Goal: Complete application form: Complete application form

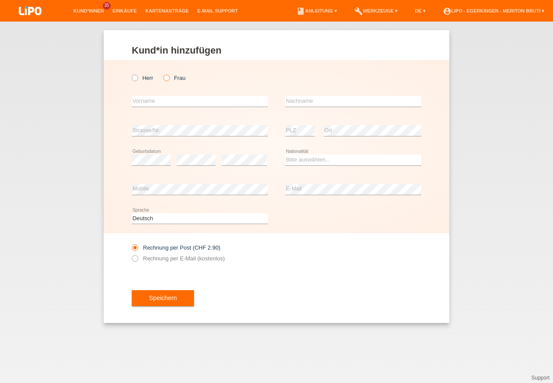
click at [162, 73] on icon at bounding box center [162, 73] width 0 height 0
click at [168, 79] on input "Frau" at bounding box center [166, 78] width 6 height 6
radio input "true"
click at [168, 101] on input "text" at bounding box center [200, 101] width 136 height 11
type input "[PERSON_NAME]"
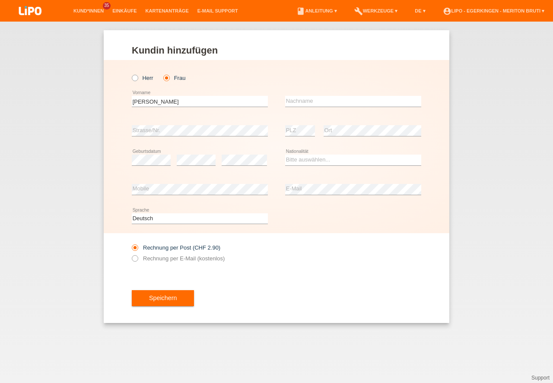
drag, startPoint x: 343, startPoint y: 89, endPoint x: 342, endPoint y: 94, distance: 4.5
click at [342, 94] on div "error Nachname" at bounding box center [353, 101] width 136 height 29
click at [340, 98] on input "text" at bounding box center [353, 101] width 136 height 11
type input "[PERSON_NAME]"
click at [311, 159] on select "Bitte auswählen... Schweiz Deutschland Liechtenstein Österreich ------------ Af…" at bounding box center [353, 160] width 136 height 10
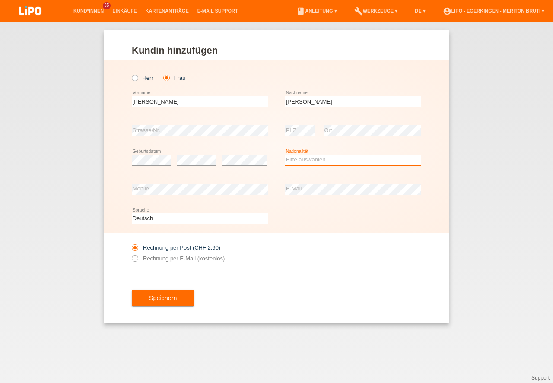
select select "CH"
click at [0, 0] on option "Schweiz" at bounding box center [0, 0] width 0 height 0
click at [140, 261] on label "Rechnung per E-Mail (kostenlos)" at bounding box center [178, 258] width 93 height 6
click at [137, 261] on input "Rechnung per E-Mail (kostenlos)" at bounding box center [135, 260] width 6 height 11
radio input "true"
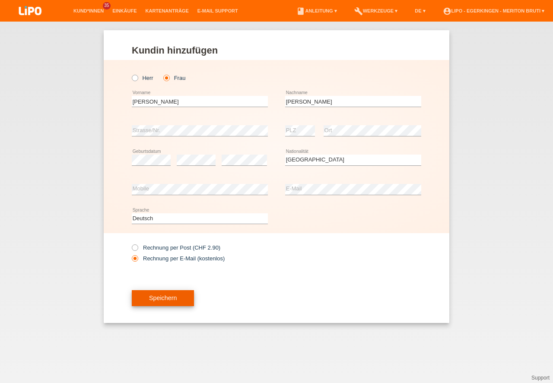
click at [163, 296] on button "Speichern" at bounding box center [163, 298] width 62 height 16
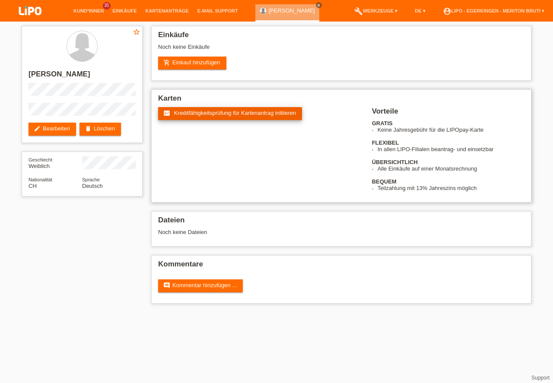
click at [239, 117] on link "fact_check Kreditfähigkeitsprüfung für Kartenantrag initiieren" at bounding box center [230, 113] width 144 height 13
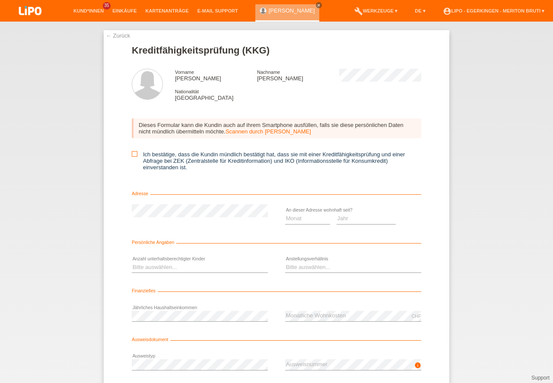
click at [137, 153] on label "Ich bestätige, dass die Kundin mündlich bestätigt hat, dass sie mit einer Kredi…" at bounding box center [276, 160] width 289 height 19
click at [137, 153] on input "Ich bestätige, dass die Kundin mündlich bestätigt hat, dass sie mit einer Kredi…" at bounding box center [135, 154] width 6 height 6
checkbox input "true"
click at [349, 217] on select "Jahr 2025 2024 2023 2022 2021 2020 2019 2018 2017 2016 2015 2014 2013 2012 2011…" at bounding box center [366, 218] width 60 height 10
select select "2019"
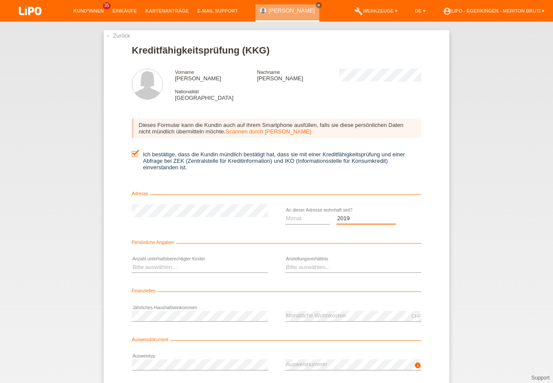
click at [0, 0] on option "2019" at bounding box center [0, 0] width 0 height 0
click at [298, 220] on select "Monat 01 02 03 04 05 06 07 08 09 10" at bounding box center [307, 218] width 45 height 10
select select "02"
click at [0, 0] on option "02" at bounding box center [0, 0] width 0 height 0
click at [185, 267] on select "Bitte auswählen... 0 1 2 3 4 5 6 7 8 9" at bounding box center [200, 267] width 136 height 10
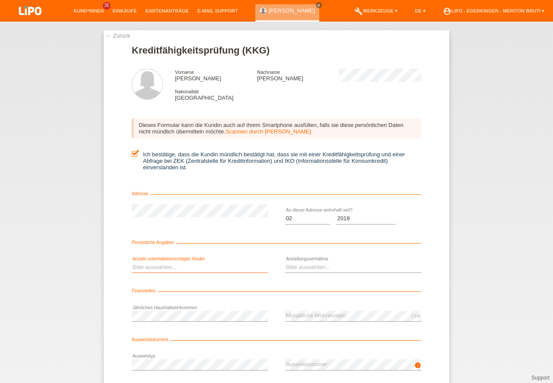
select select "1"
click at [0, 0] on option "1" at bounding box center [0, 0] width 0 height 0
click at [323, 268] on select "Bitte auswählen... Unbefristet Befristet Lehrling/Student Pensioniert Nicht arb…" at bounding box center [353, 267] width 136 height 10
select select "UNLIMITED"
click at [0, 0] on option "Unbefristet" at bounding box center [0, 0] width 0 height 0
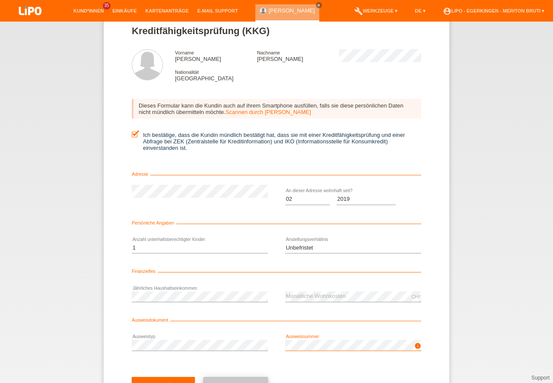
scroll to position [57, 0]
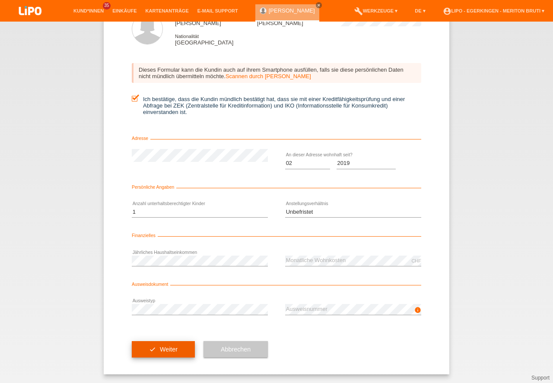
click at [171, 344] on button "check Weiter" at bounding box center [163, 349] width 63 height 16
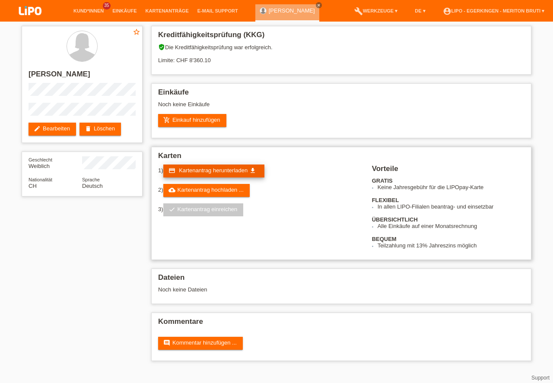
click at [218, 170] on span "Kartenantrag herunterladen" at bounding box center [213, 170] width 69 height 6
click at [235, 188] on link "cloud_upload Kartenantrag hochladen ..." at bounding box center [206, 190] width 86 height 13
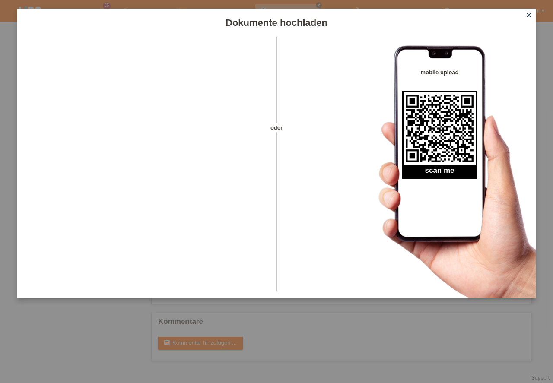
click at [530, 12] on icon "close" at bounding box center [528, 15] width 7 height 7
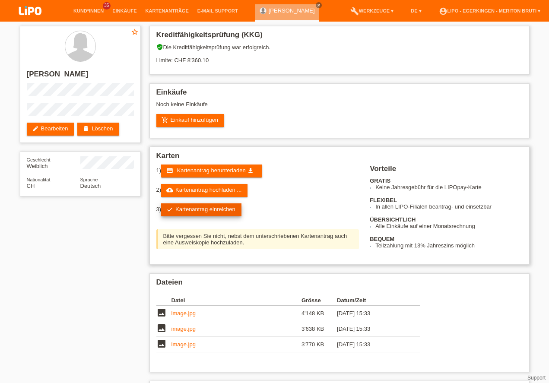
click at [200, 208] on link "check Kartenantrag einreichen" at bounding box center [201, 209] width 80 height 13
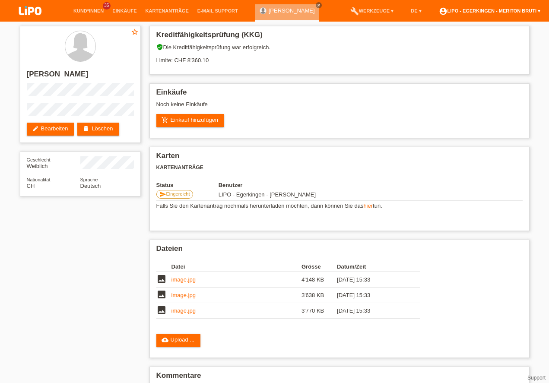
click at [514, 12] on link "account_circle LIPO - Egerkingen - Meriton Bruti ▾" at bounding box center [490, 10] width 110 height 5
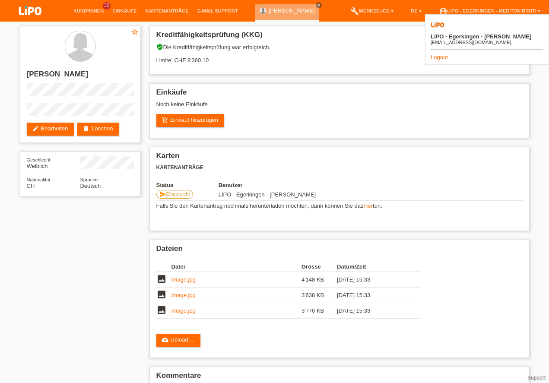
click at [443, 54] on link "Logout" at bounding box center [439, 57] width 17 height 6
